Goal: Information Seeking & Learning: Learn about a topic

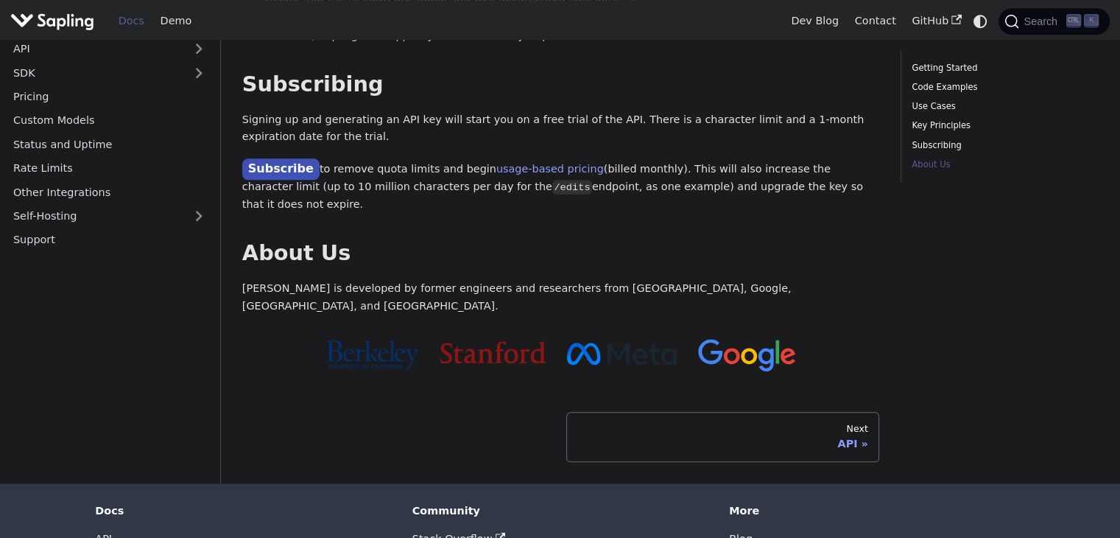
scroll to position [1233, 0]
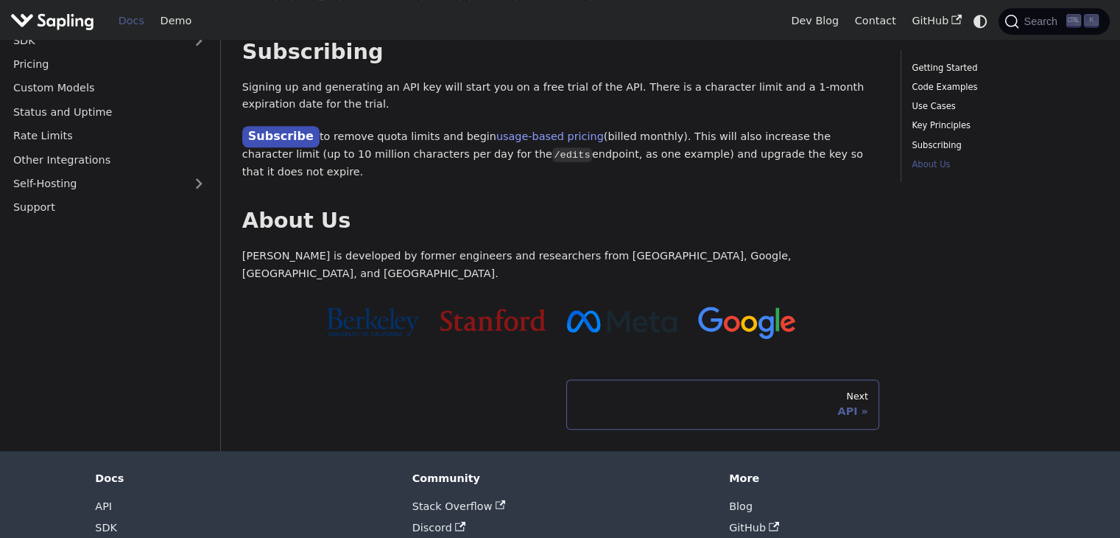
click at [663, 390] on div "Next" at bounding box center [722, 396] width 291 height 12
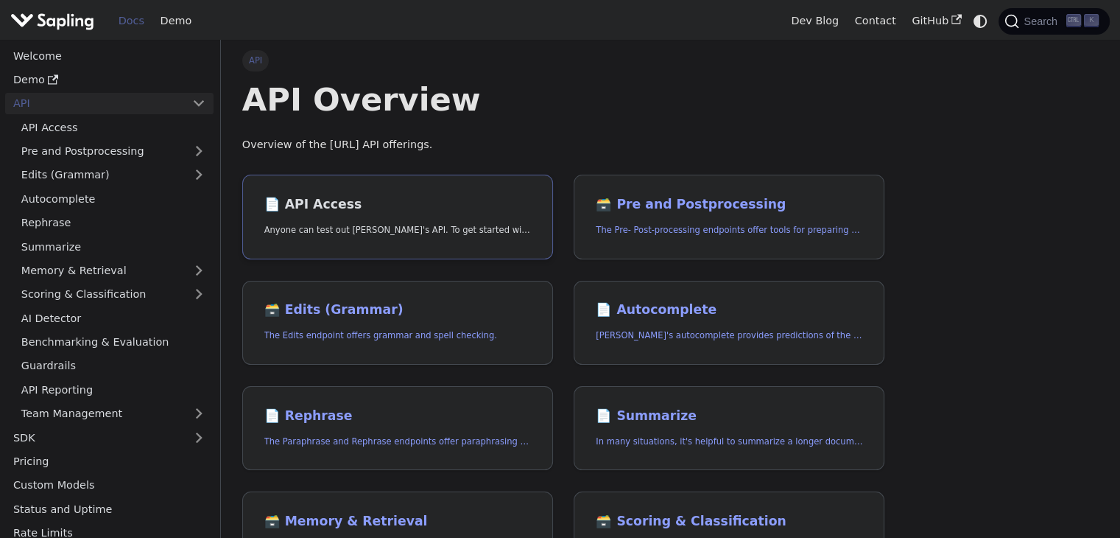
click at [426, 194] on link "📄️ API Access Anyone can test out [PERSON_NAME]'s API. To get started with the …" at bounding box center [397, 217] width 311 height 85
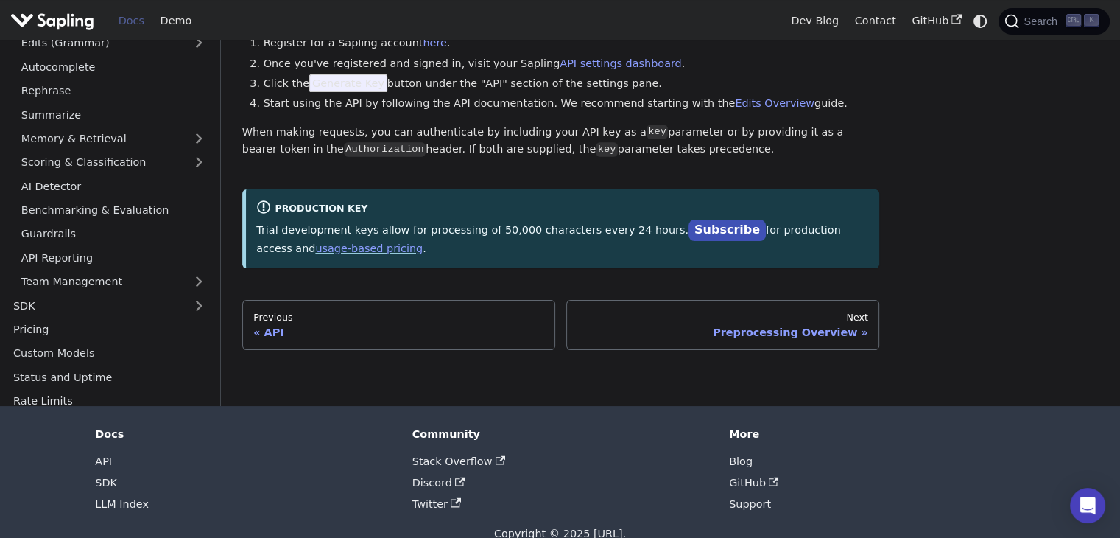
scroll to position [158, 0]
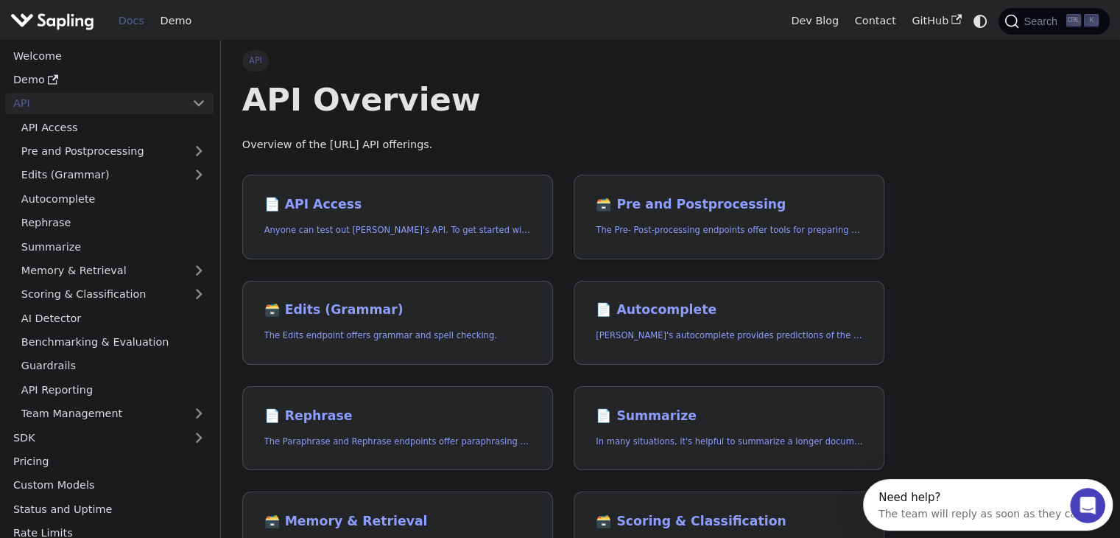
click at [71, 305] on ul "API Access Pre and Postprocessing Edits (Grammar) Autocomplete Rephrase Summari…" at bounding box center [109, 269] width 208 height 307
click at [74, 323] on link "AI Detector" at bounding box center [113, 317] width 200 height 21
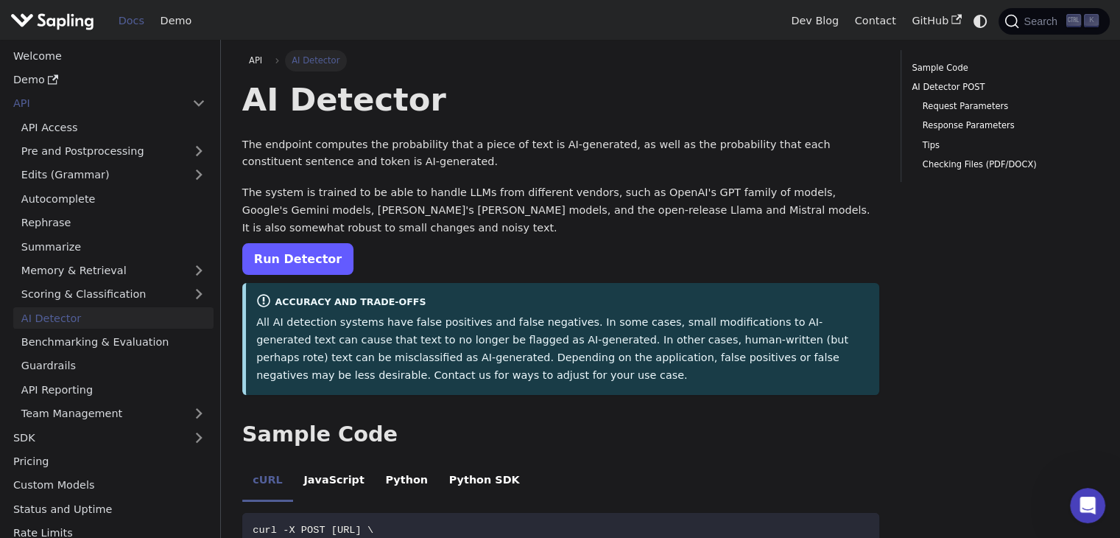
scroll to position [29, 0]
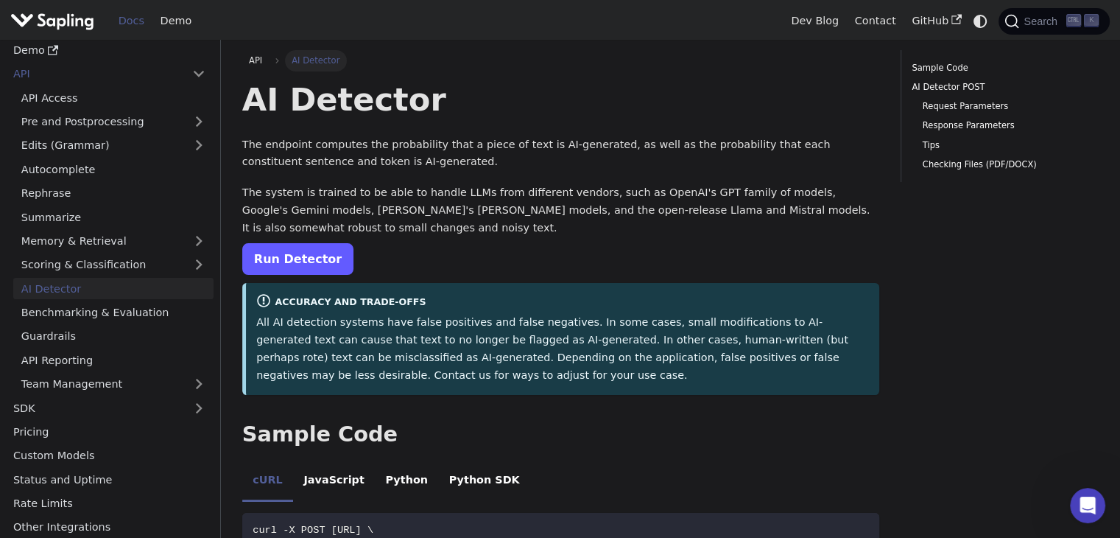
click at [289, 254] on link "Run Detector" at bounding box center [297, 259] width 111 height 32
